Goal: Task Accomplishment & Management: Use online tool/utility

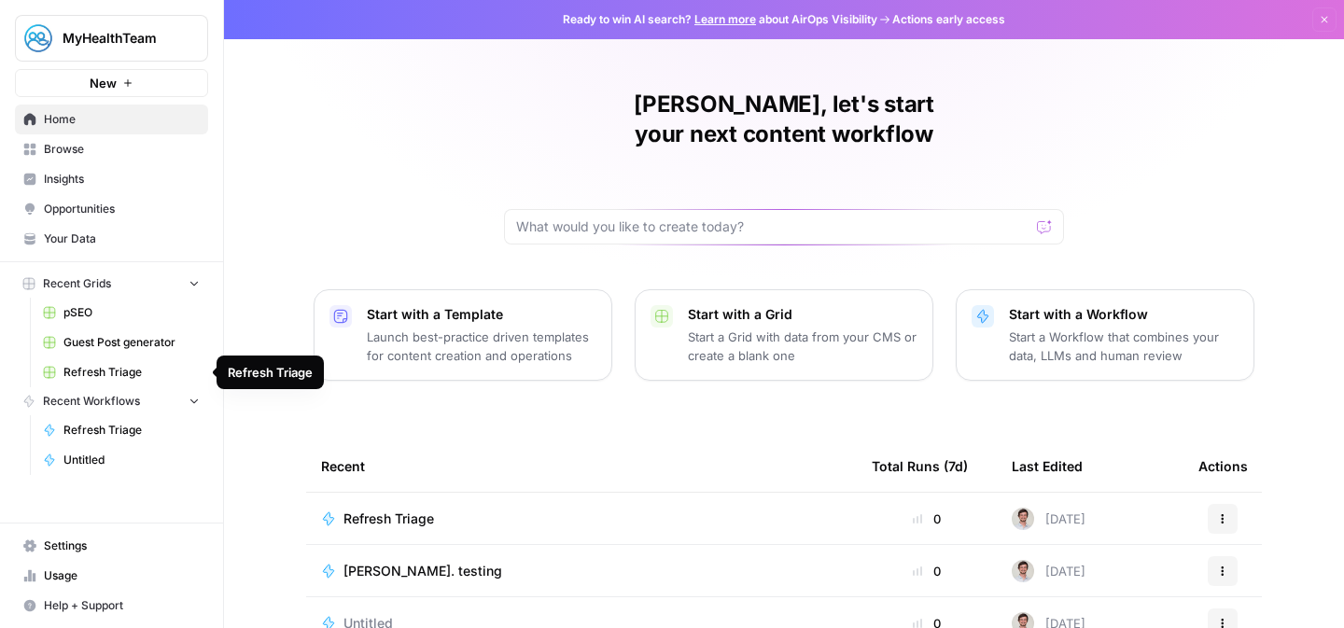
click at [109, 374] on span "Refresh Triage" at bounding box center [131, 372] width 136 height 17
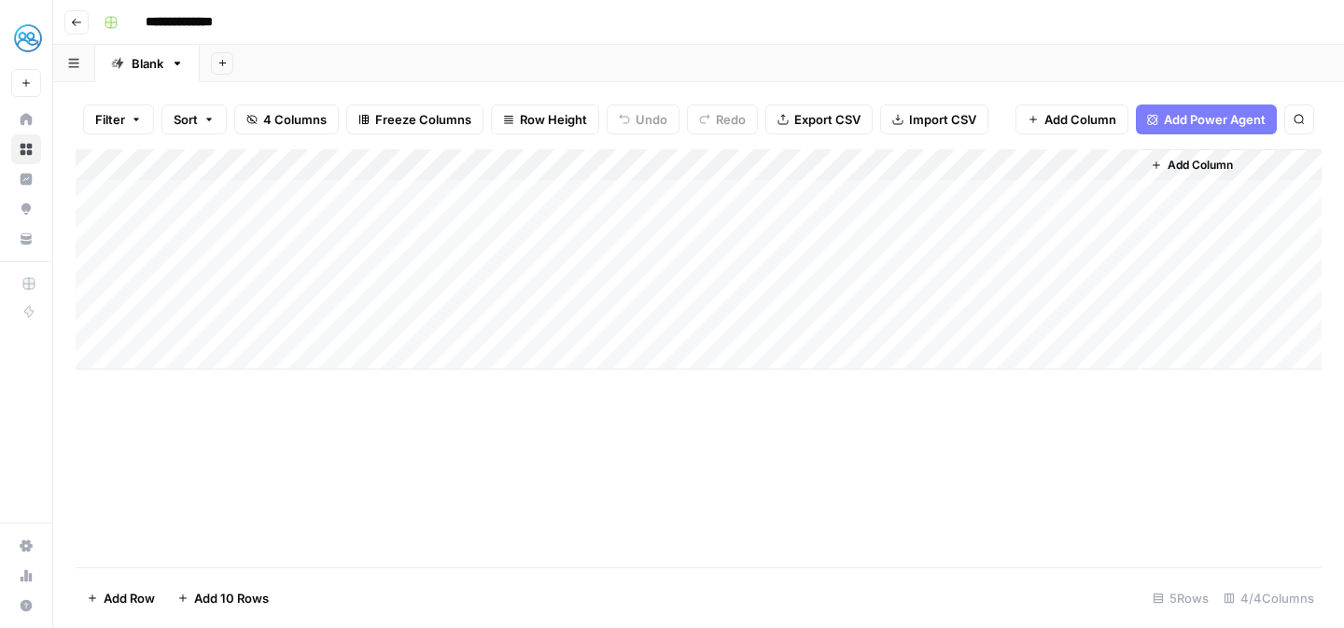
click at [80, 35] on header "**********" at bounding box center [698, 22] width 1291 height 45
click at [77, 21] on icon "button" at bounding box center [76, 22] width 9 height 7
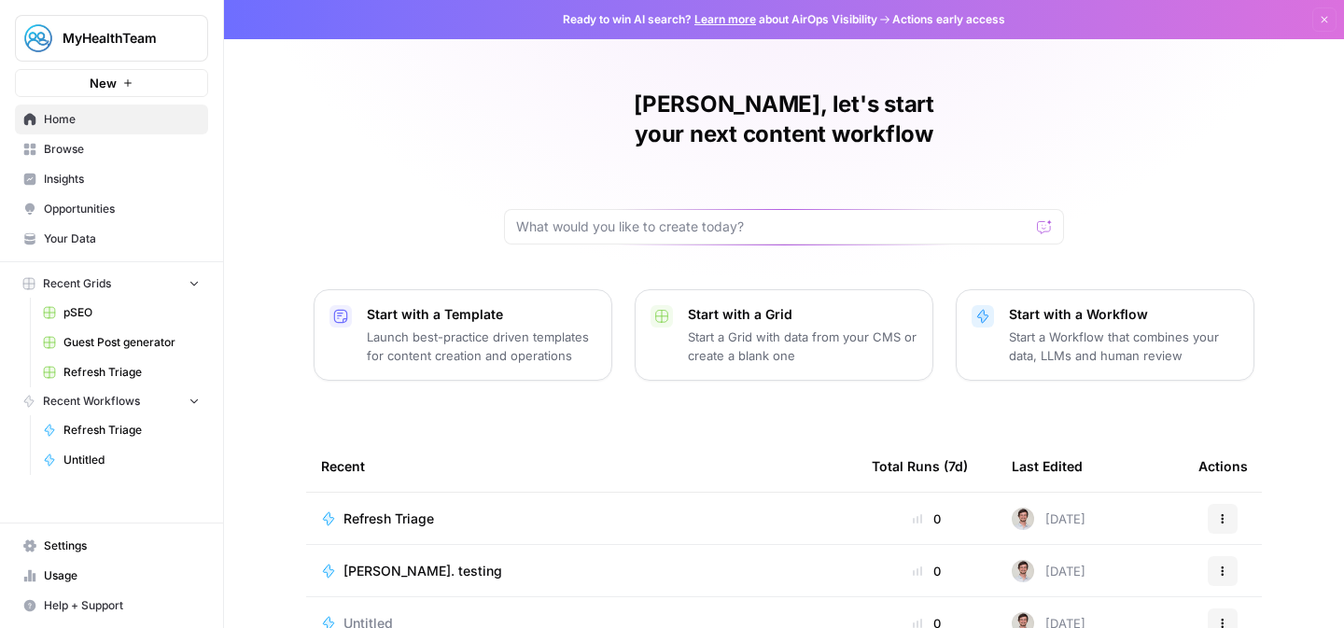
click at [110, 420] on link "Refresh Triage" at bounding box center [122, 430] width 174 height 30
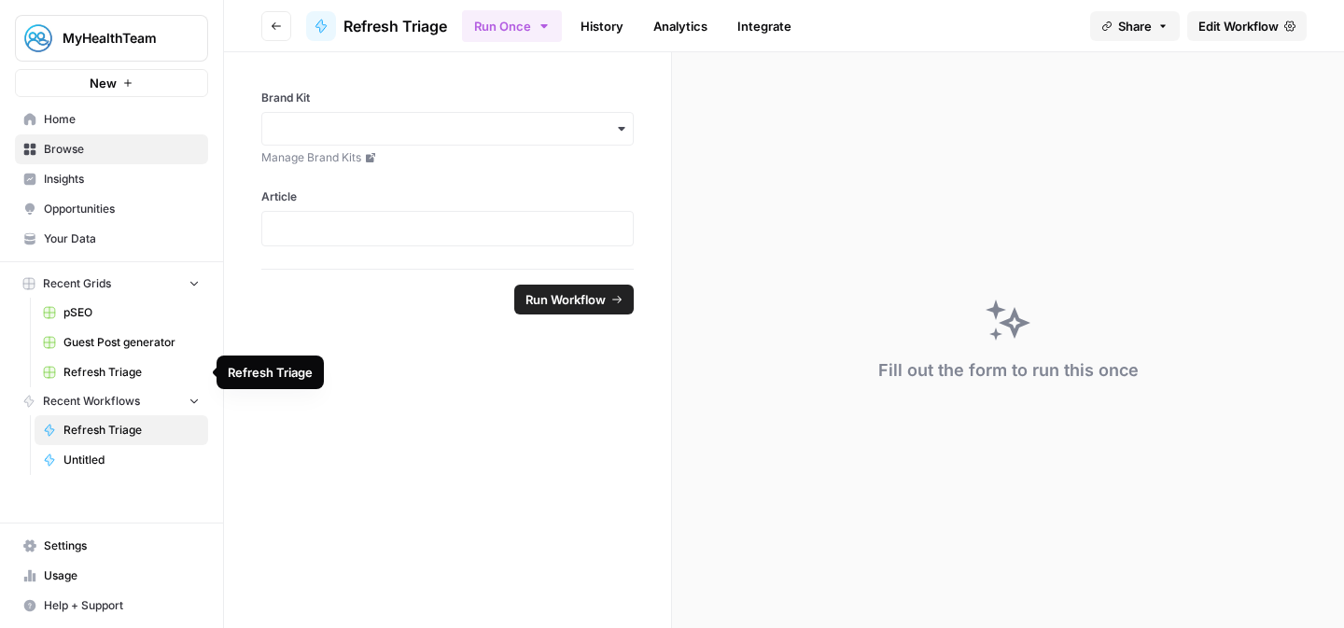
click at [103, 364] on span "Refresh Triage" at bounding box center [131, 372] width 136 height 17
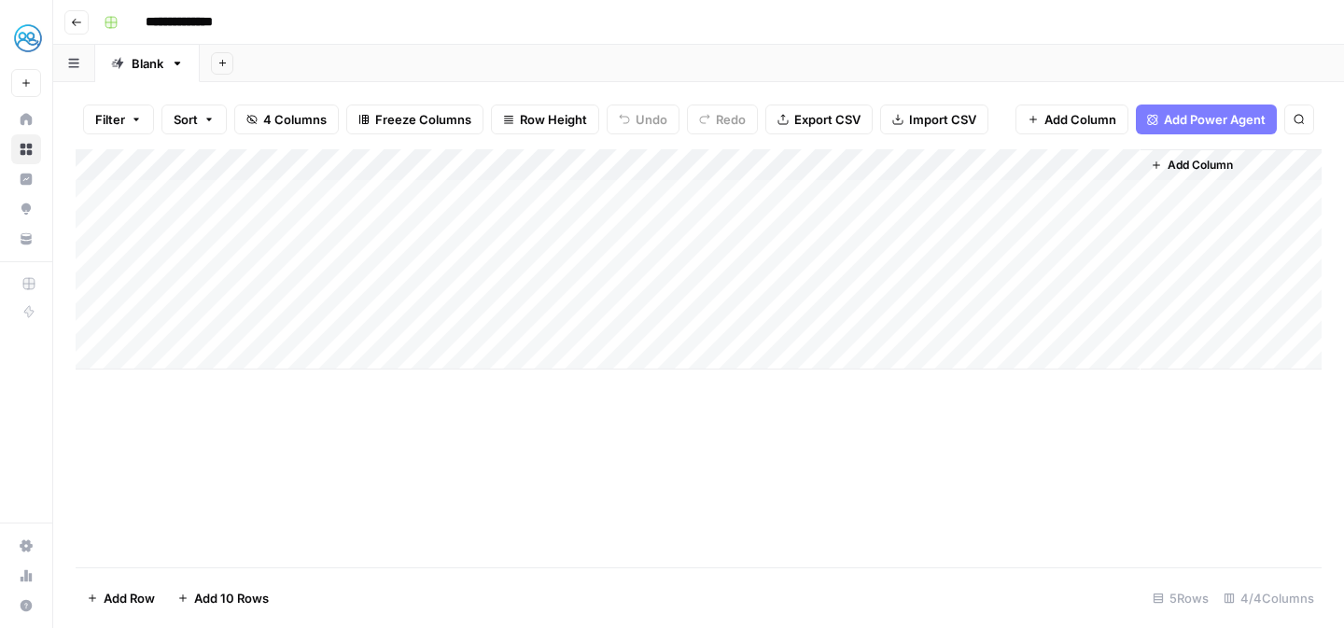
click at [761, 167] on div "Add Column" at bounding box center [699, 259] width 1246 height 220
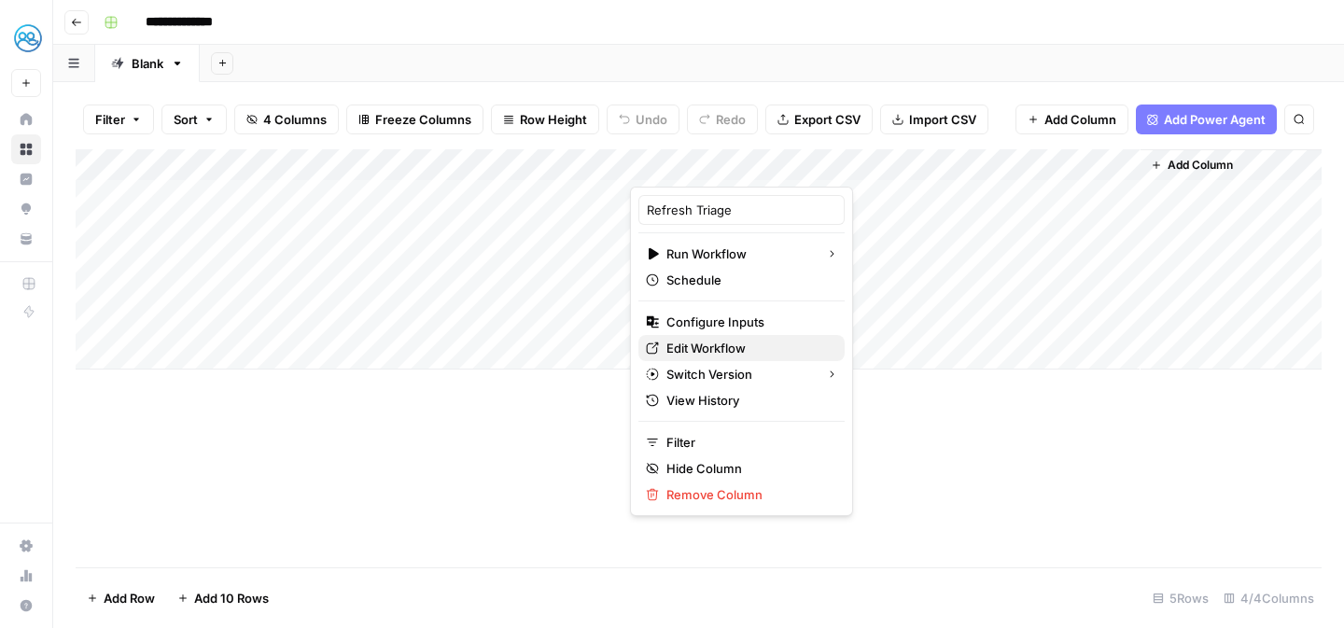
click at [723, 344] on span "Edit Workflow" at bounding box center [748, 348] width 163 height 19
